Goal: Information Seeking & Learning: Compare options

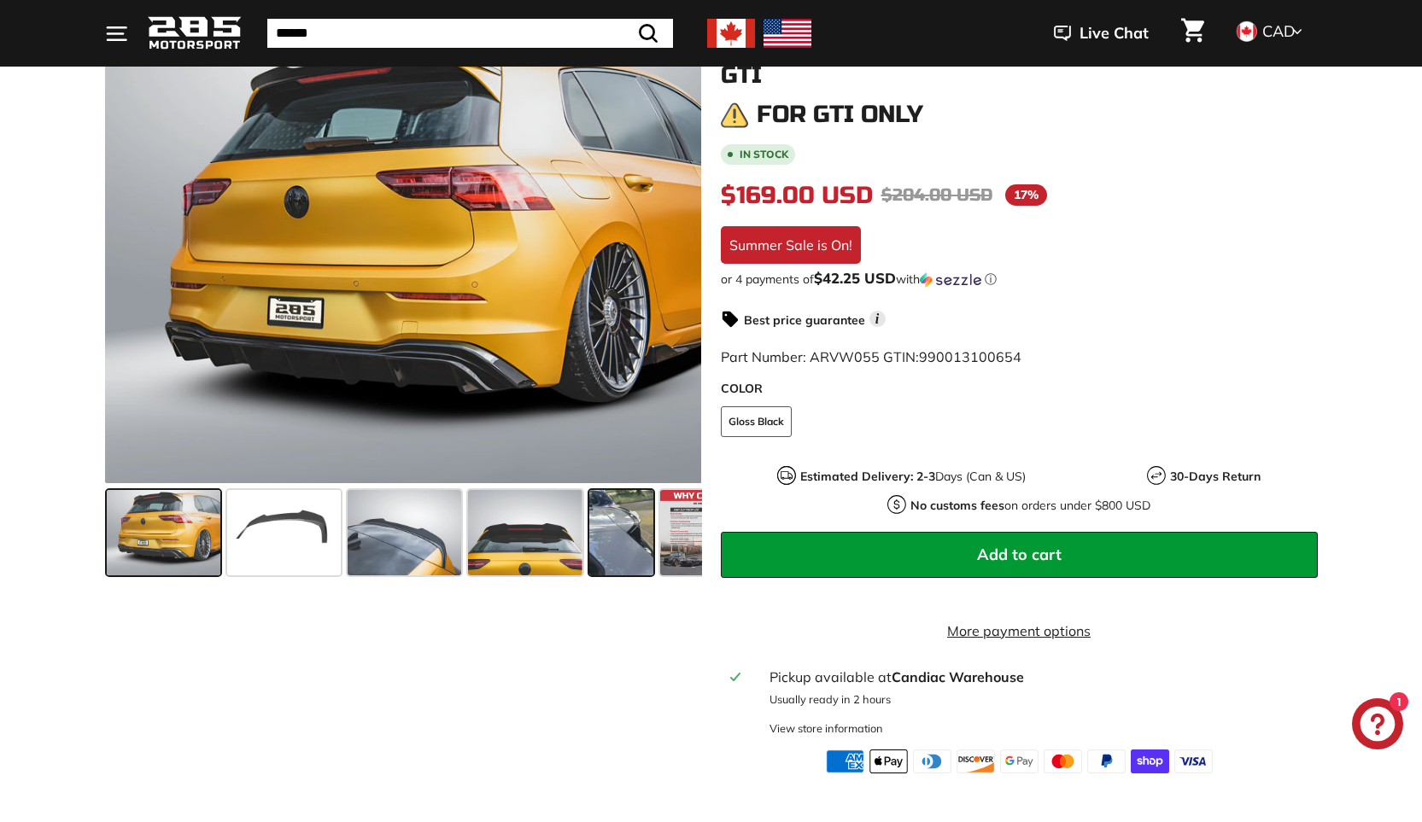
click at [646, 542] on span at bounding box center [621, 532] width 64 height 85
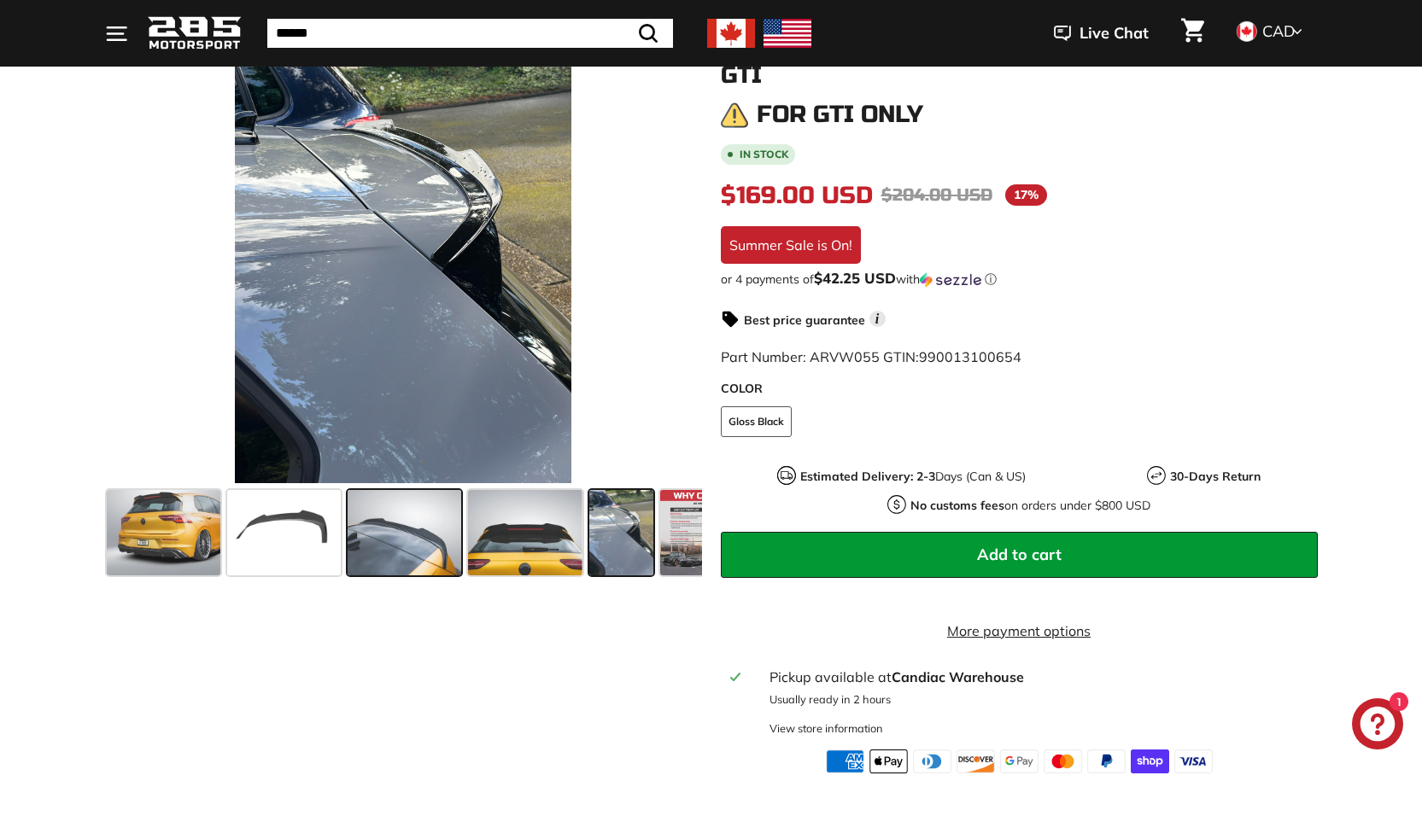
click at [391, 538] on span at bounding box center [405, 532] width 114 height 85
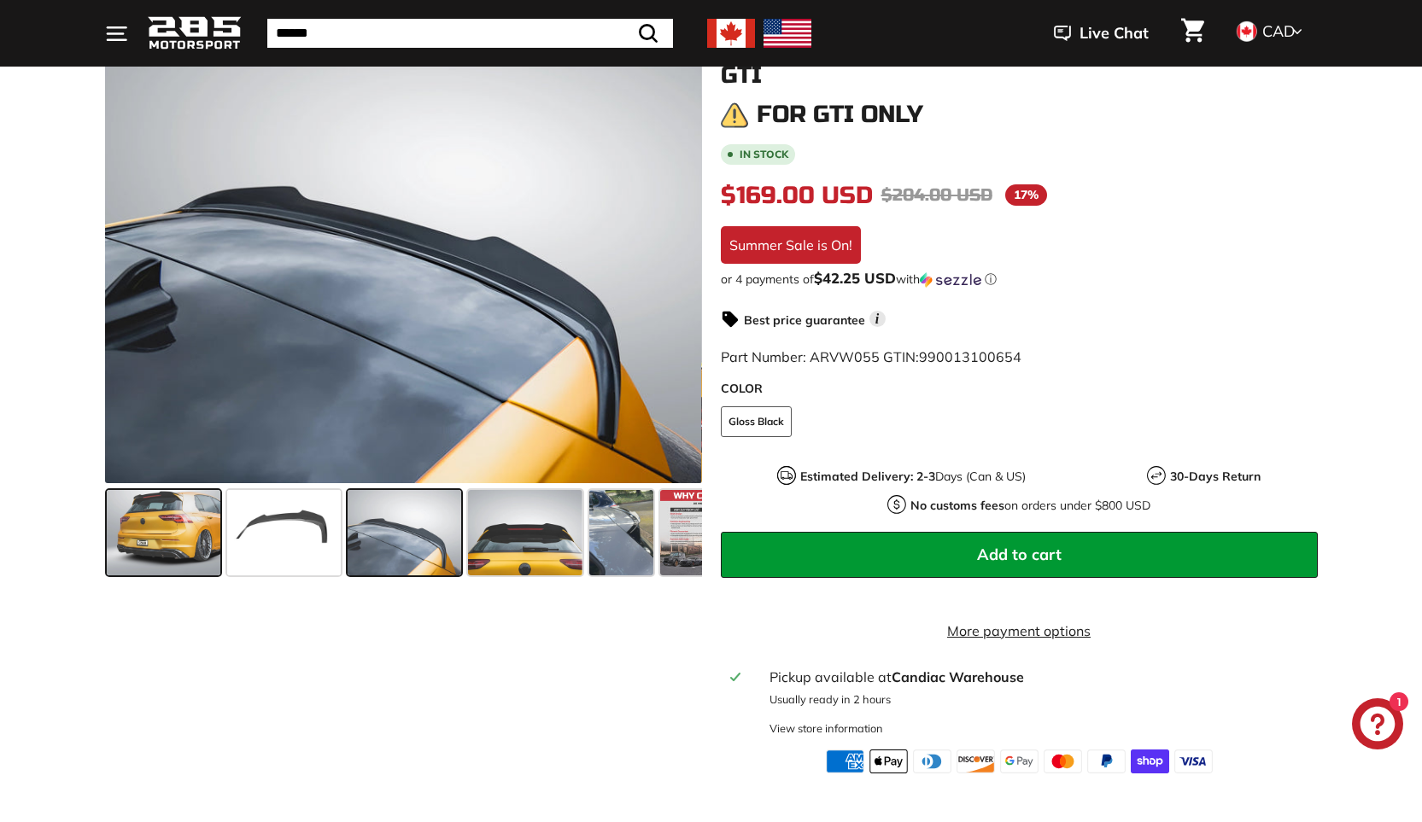
click at [202, 527] on span at bounding box center [164, 532] width 114 height 85
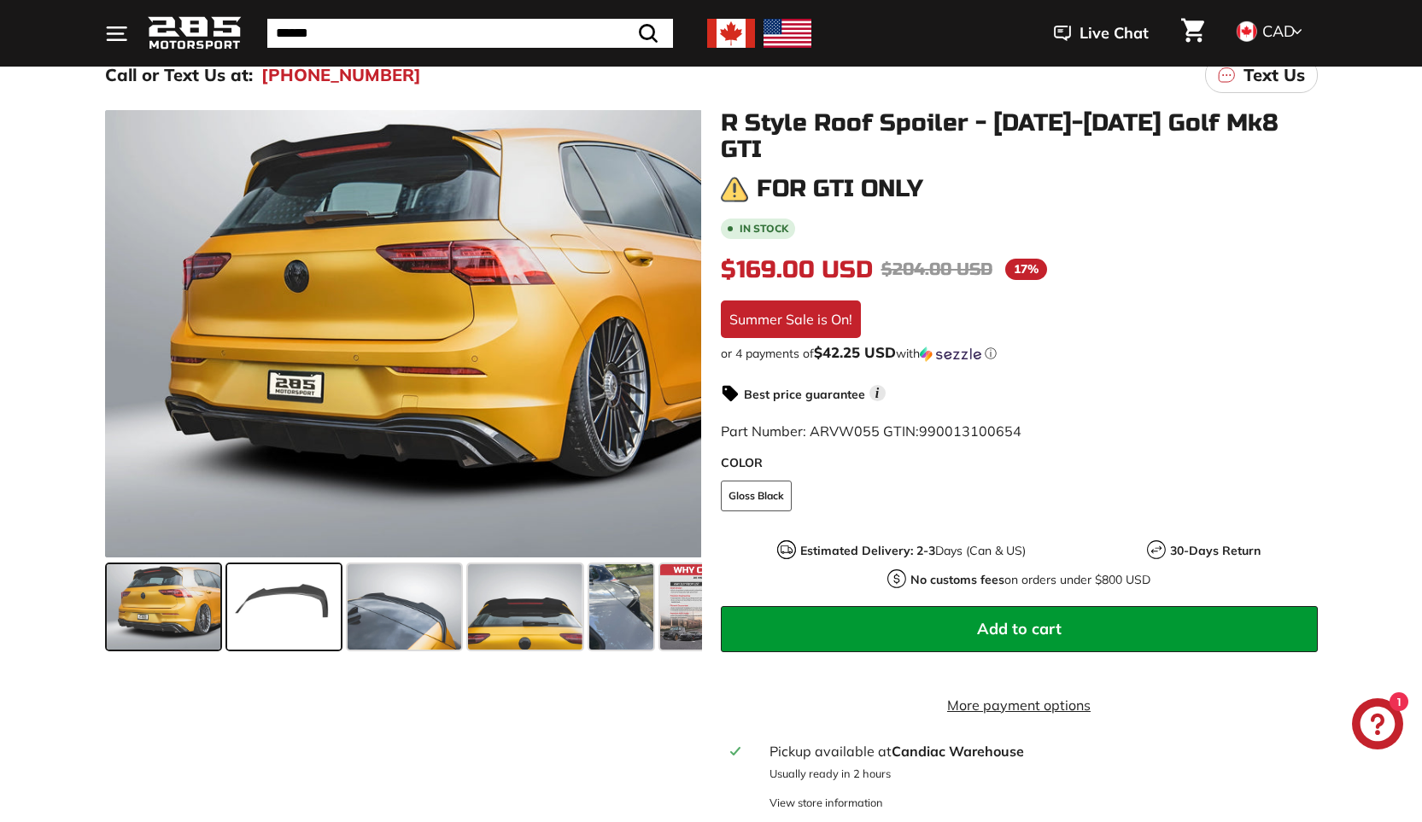
scroll to position [85, 0]
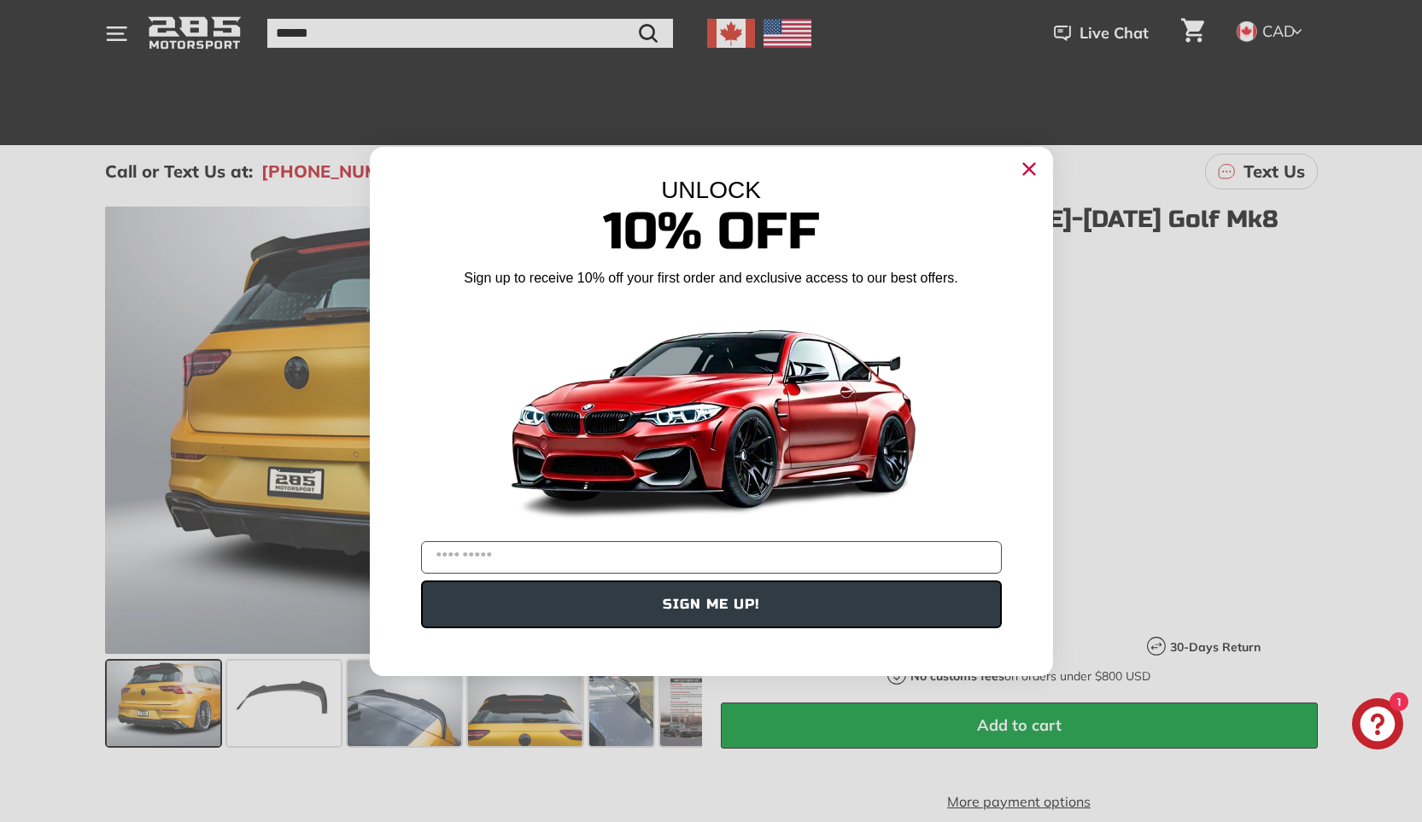
click at [1029, 169] on icon "Close dialog" at bounding box center [1028, 168] width 11 height 11
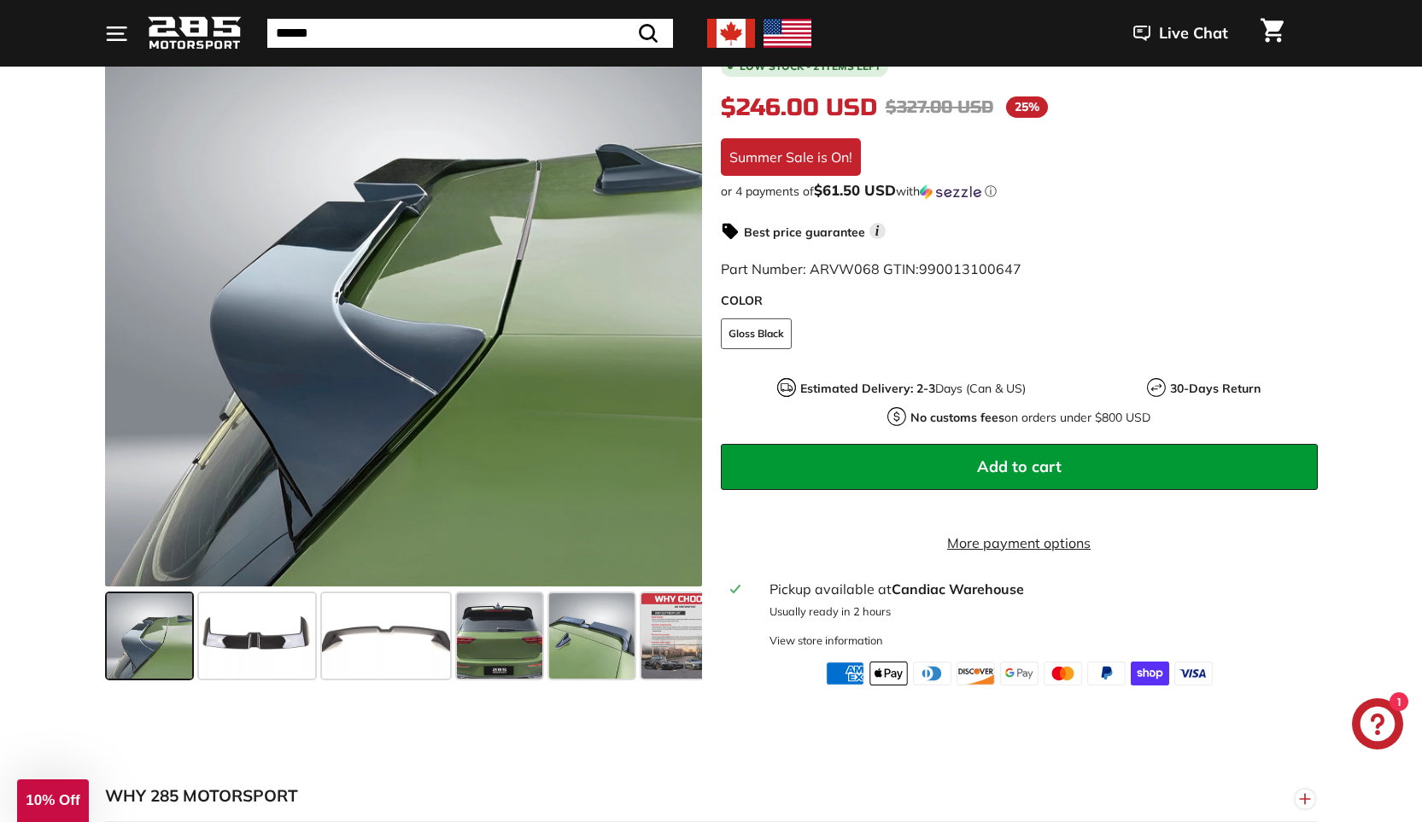
scroll to position [427, 0]
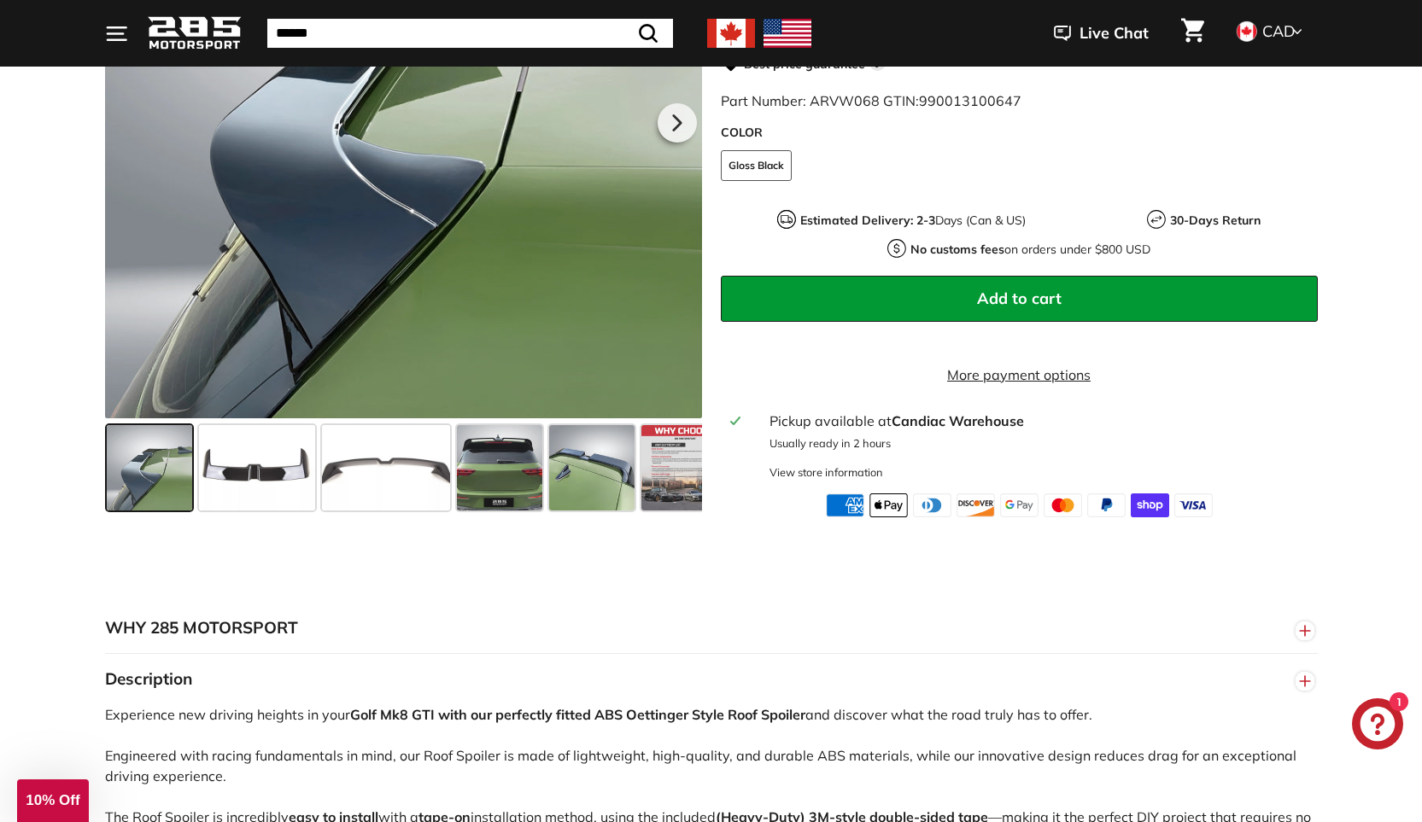
click at [144, 501] on span at bounding box center [149, 467] width 85 height 85
click at [513, 499] on span at bounding box center [499, 467] width 85 height 85
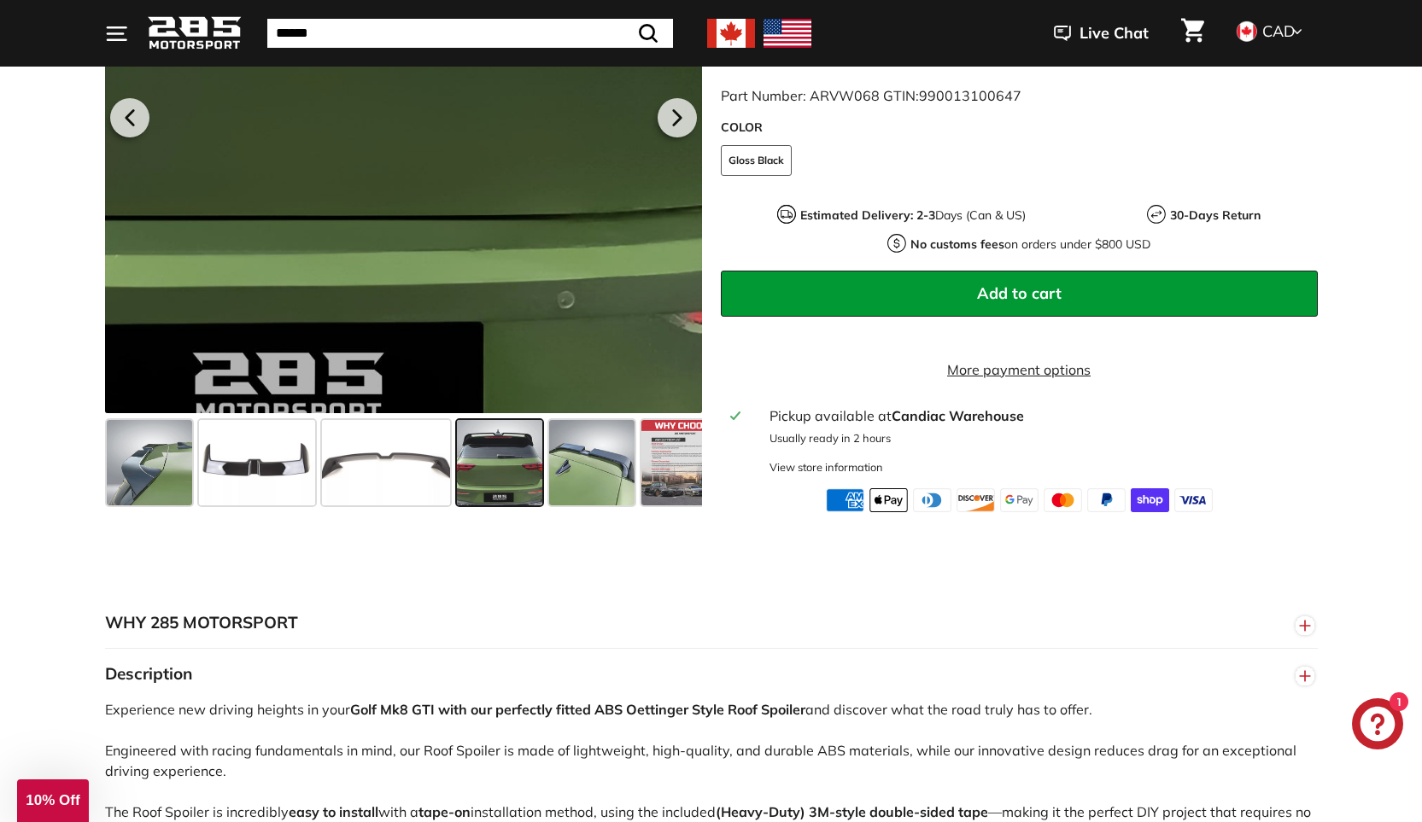
scroll to position [683, 0]
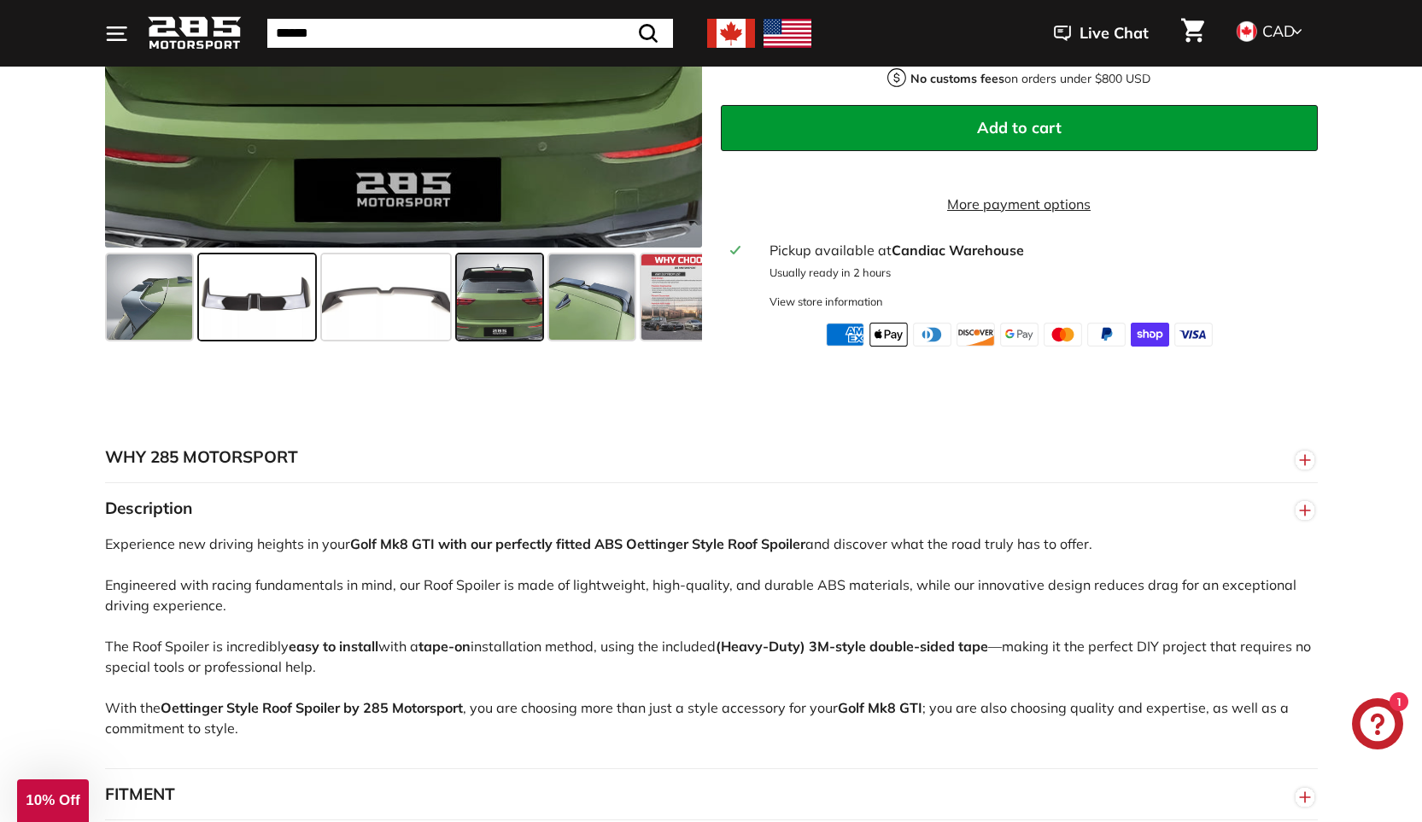
click at [266, 323] on span at bounding box center [257, 296] width 116 height 85
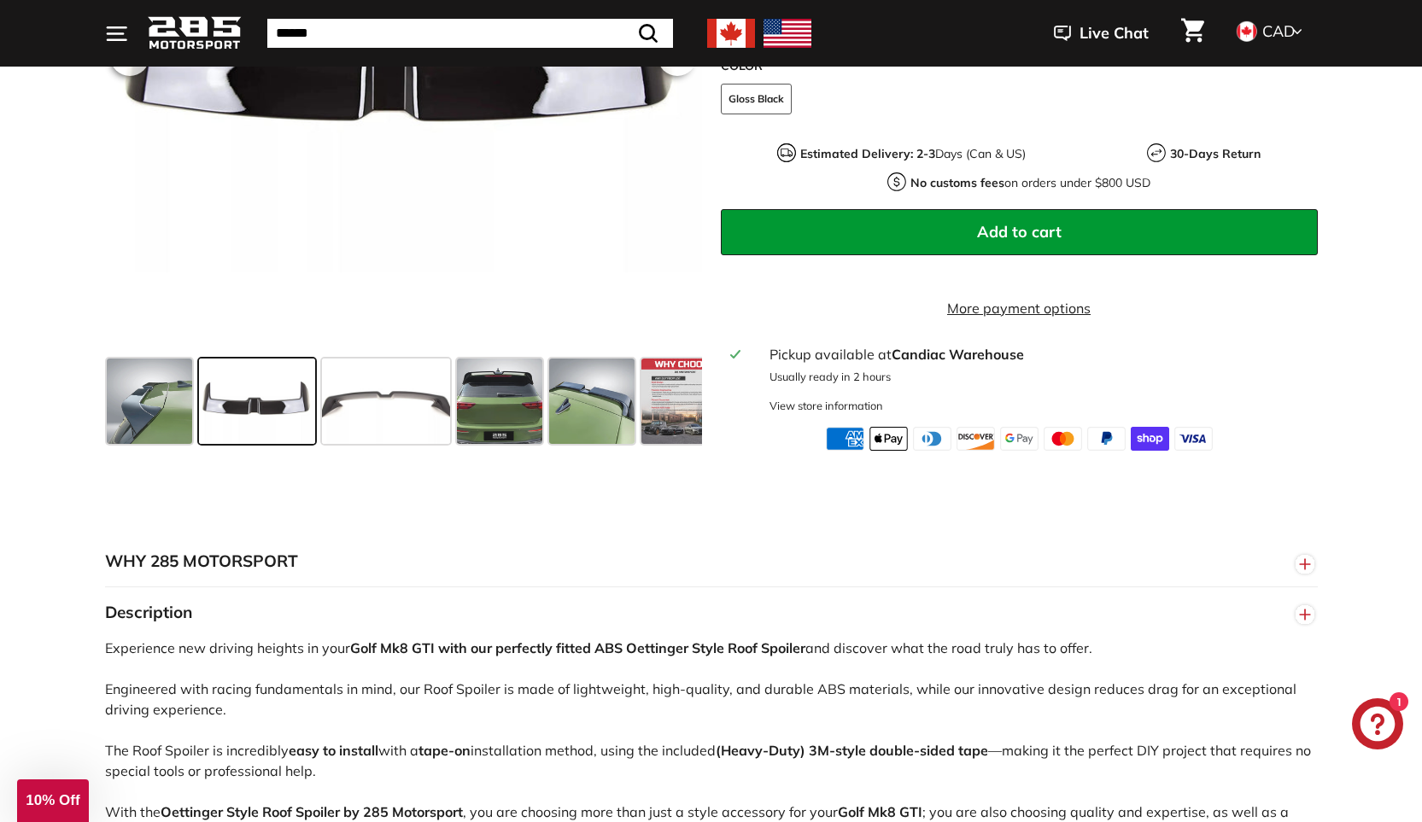
scroll to position [427, 0]
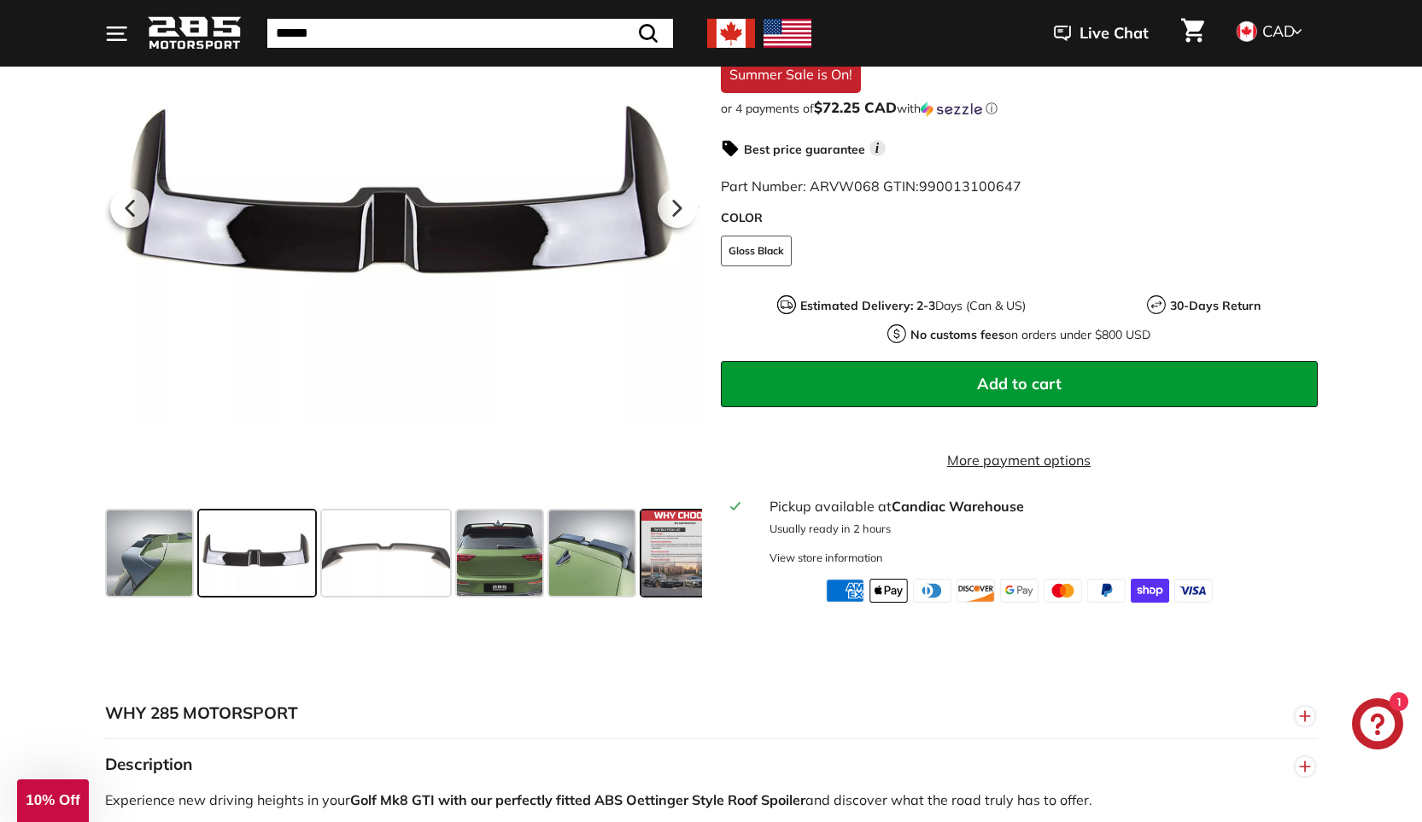
click at [683, 593] on span at bounding box center [683, 553] width 85 height 85
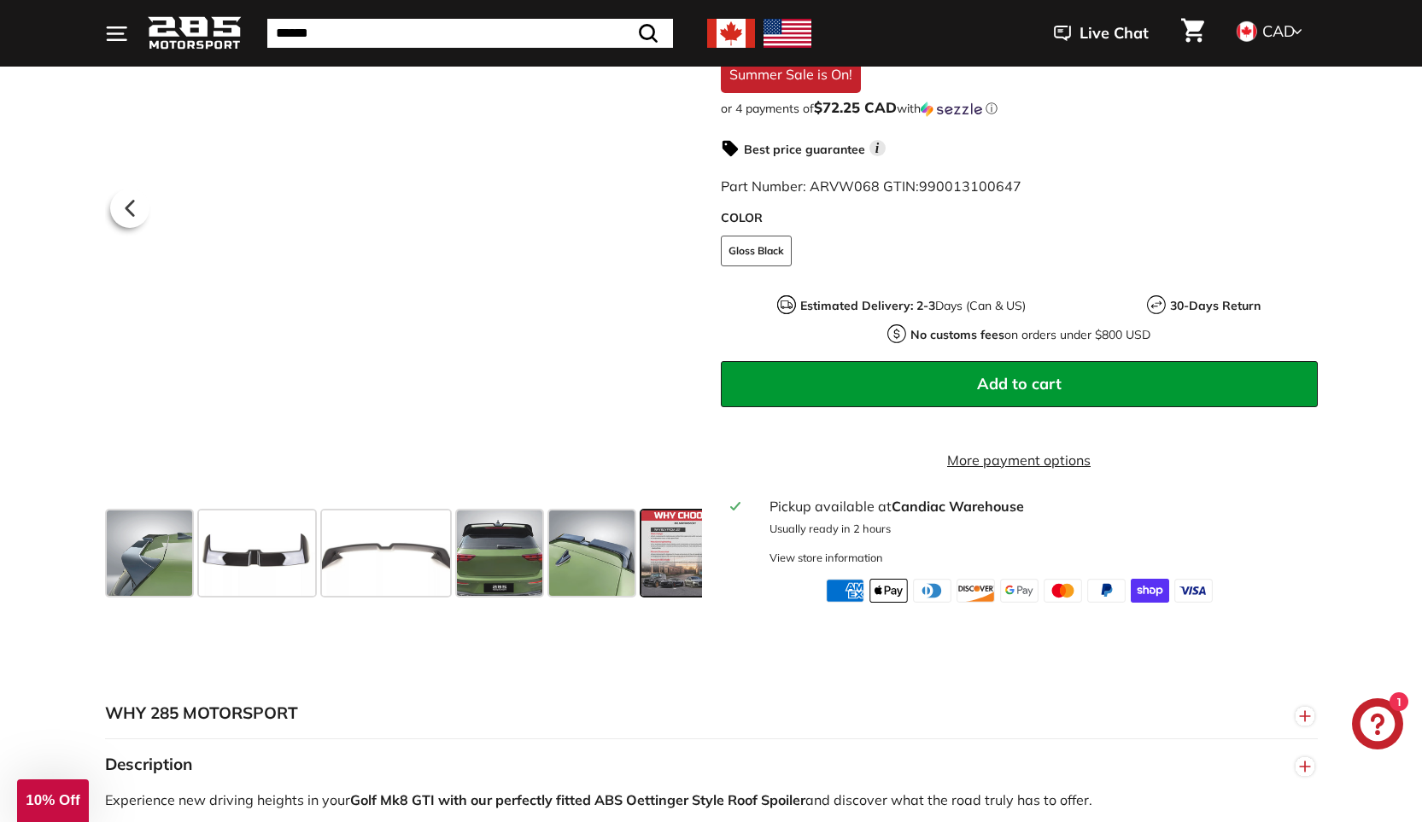
scroll to position [0, 28]
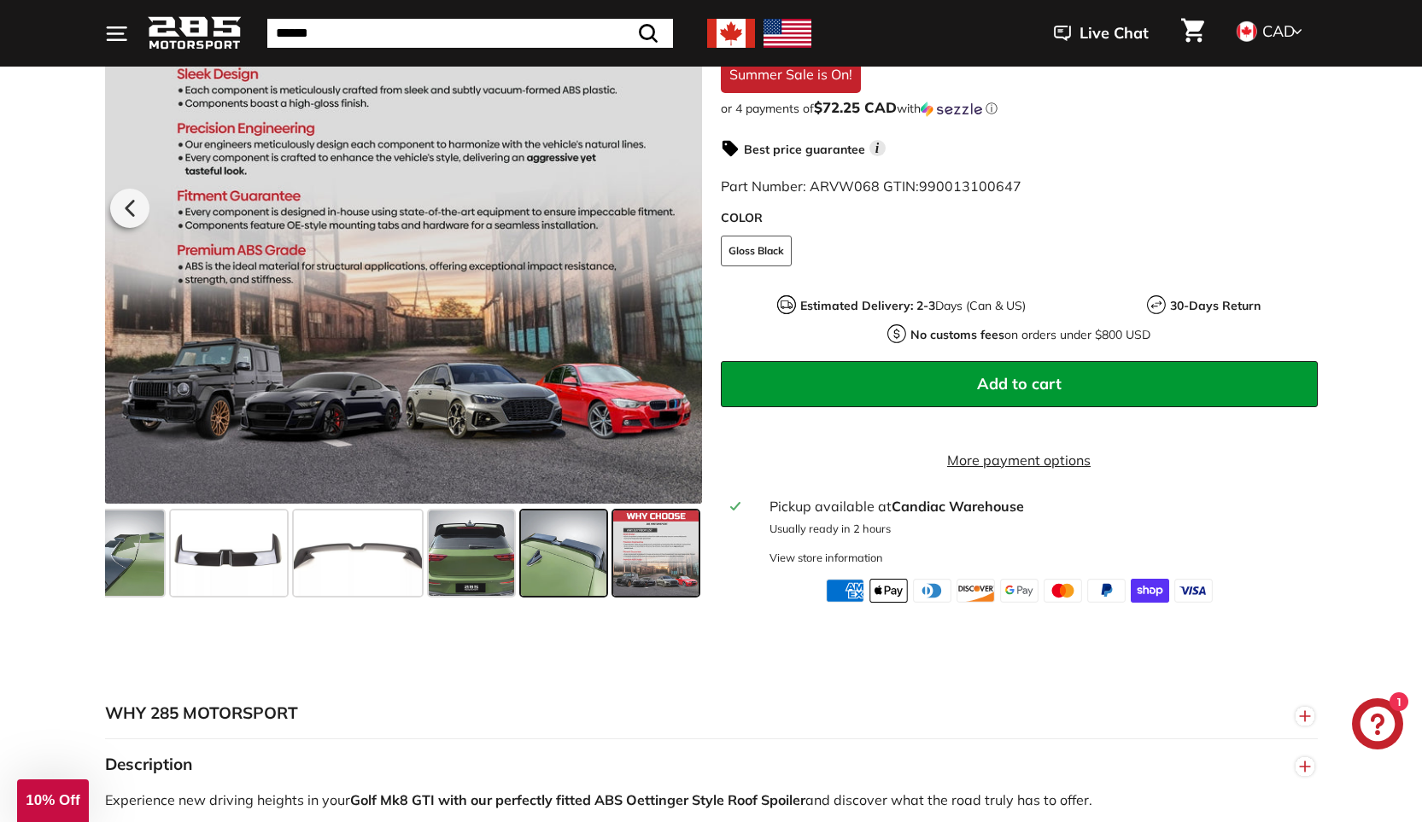
click at [591, 571] on span at bounding box center [563, 553] width 85 height 85
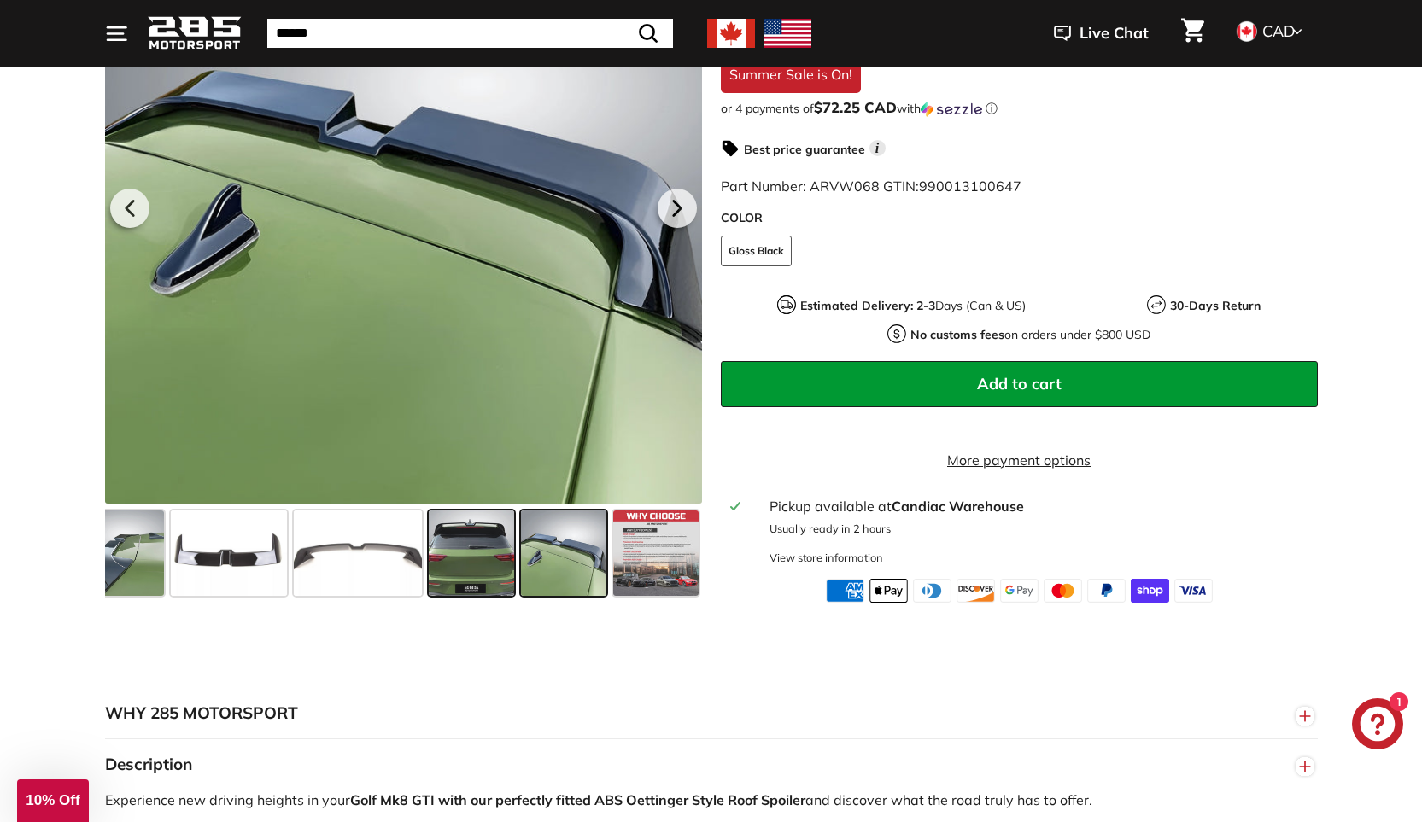
click at [466, 576] on span at bounding box center [471, 553] width 85 height 85
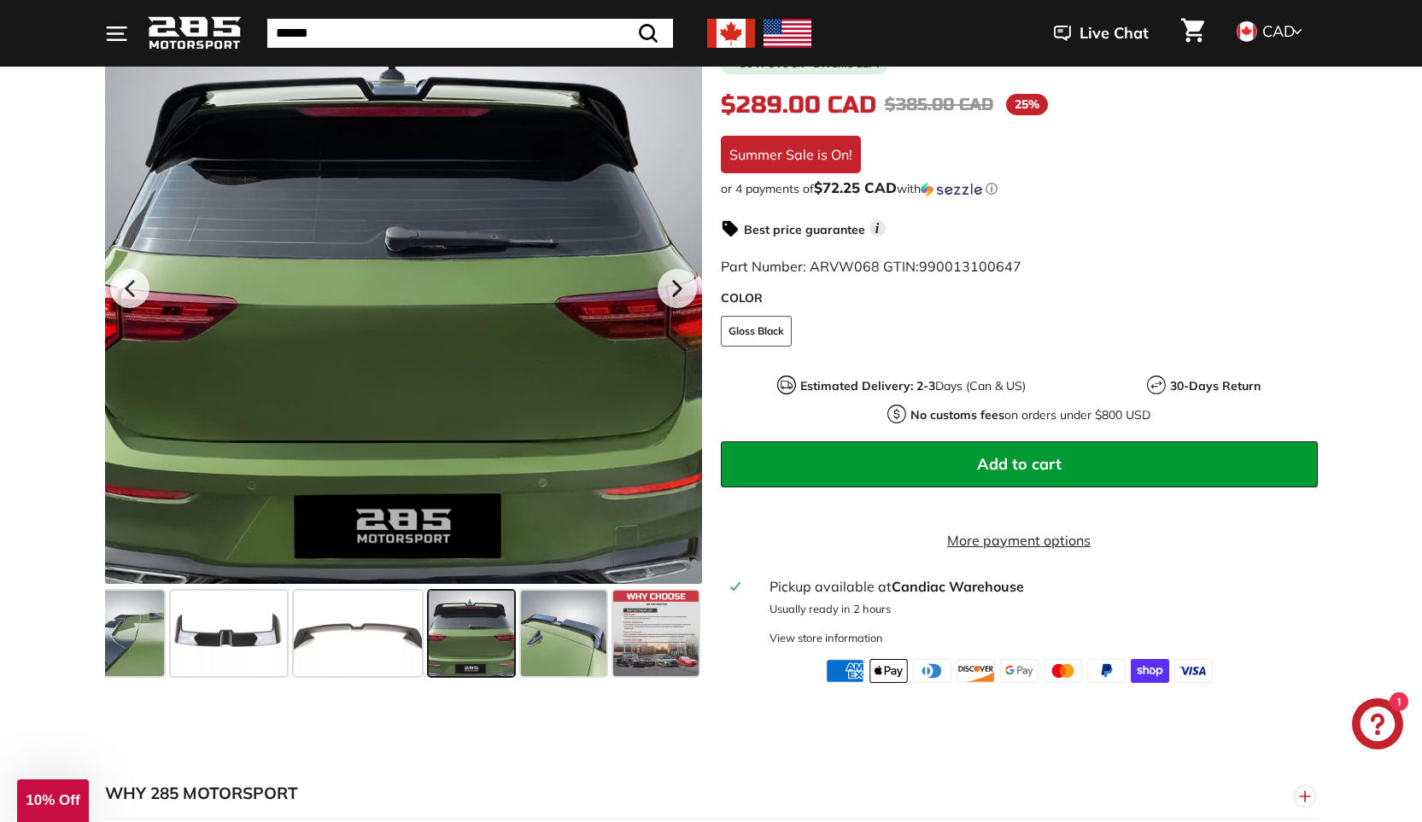
scroll to position [256, 0]
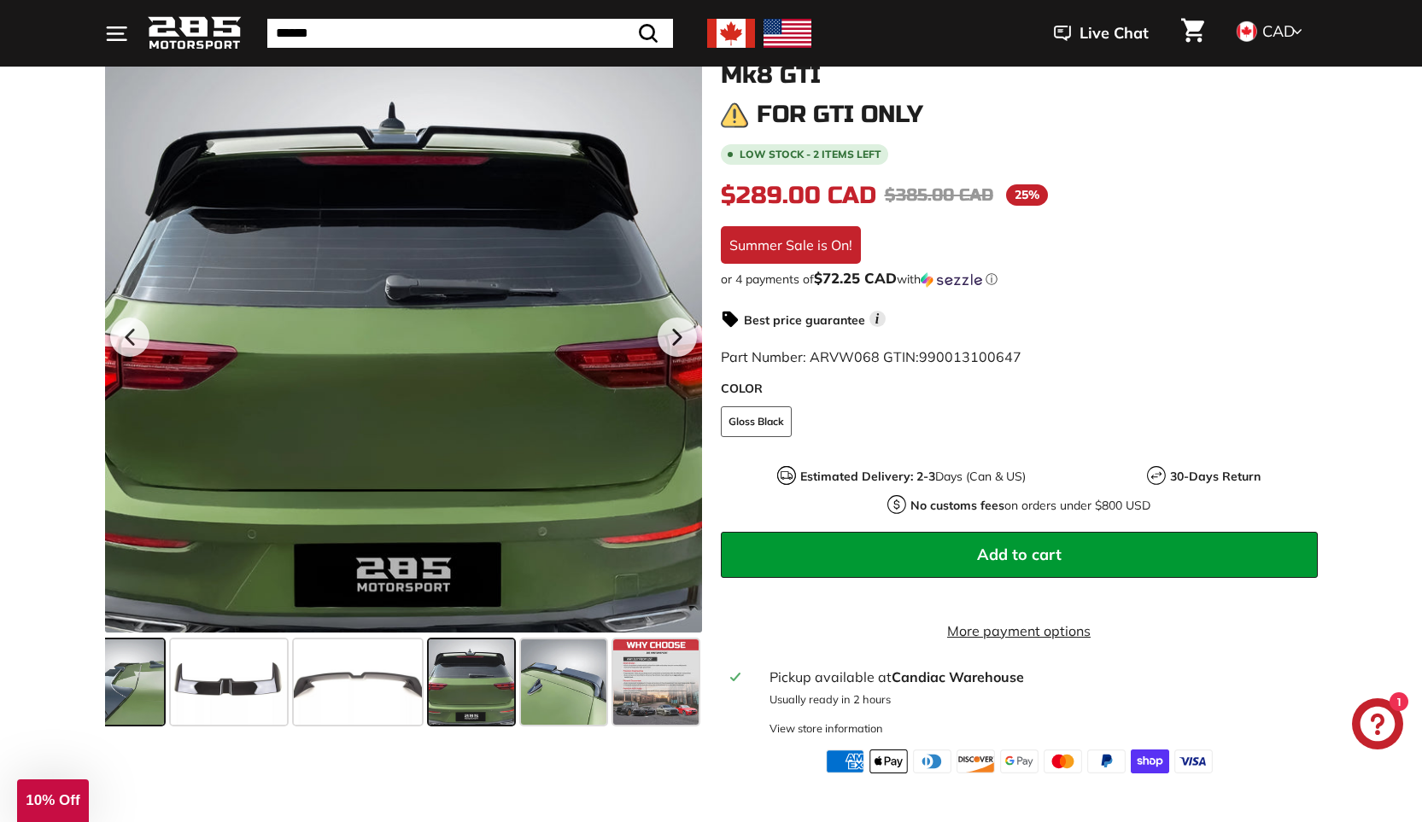
click at [155, 687] on span at bounding box center [121, 682] width 85 height 85
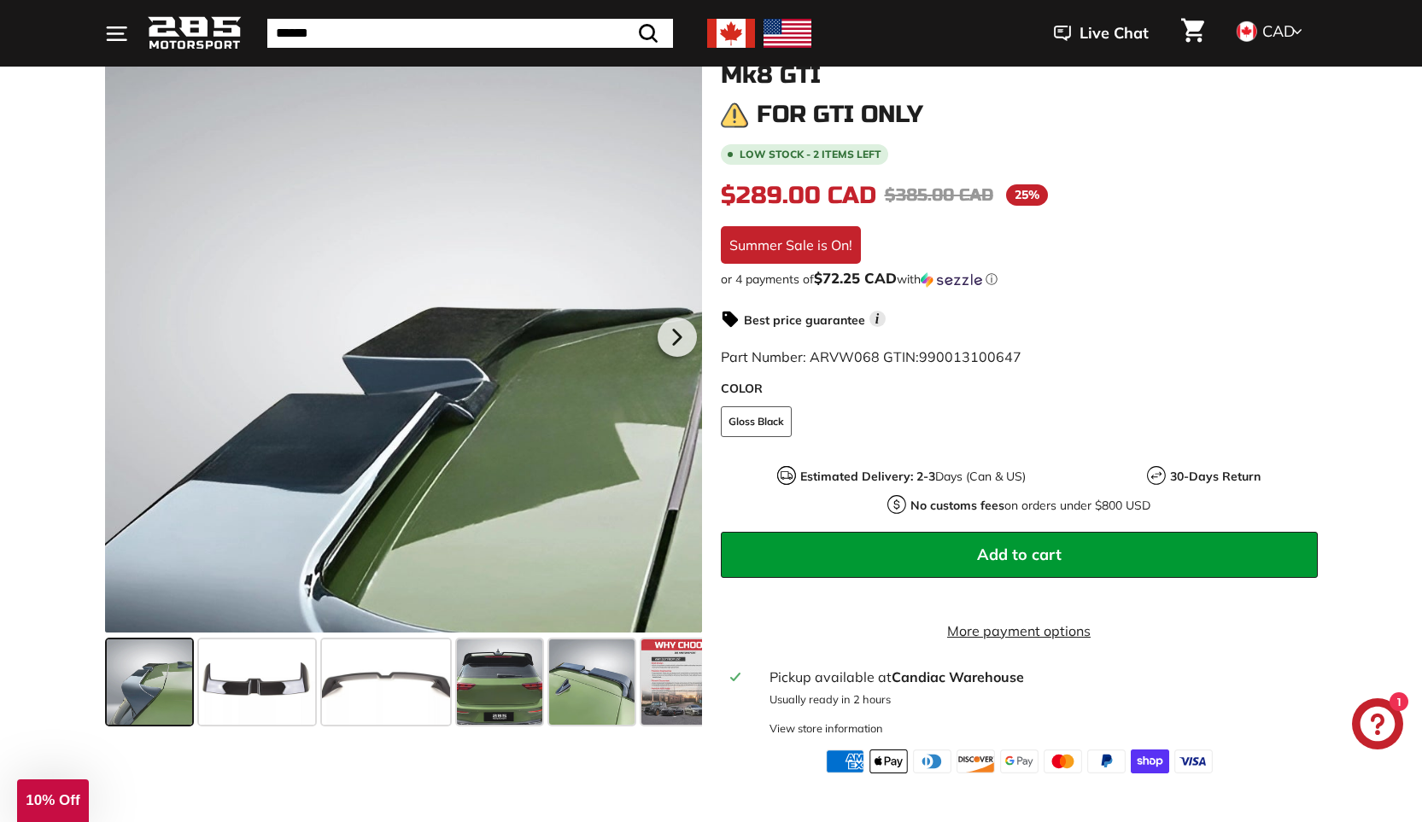
scroll to position [512, 0]
